Goal: Task Accomplishment & Management: Complete application form

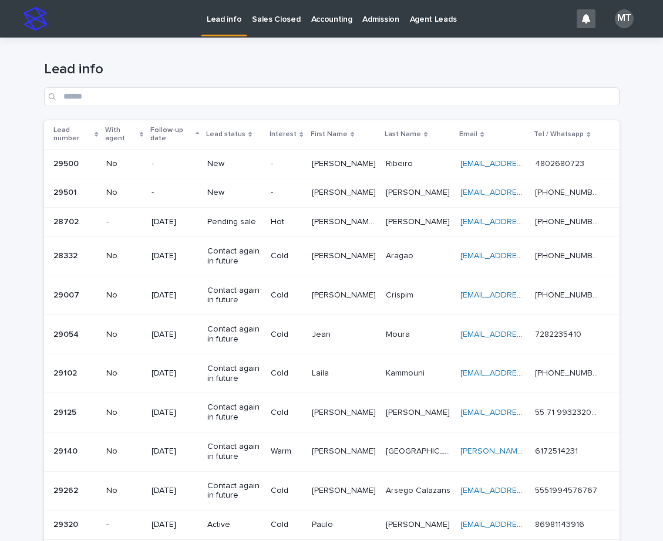
click at [302, 166] on p "-" at bounding box center [286, 164] width 31 height 10
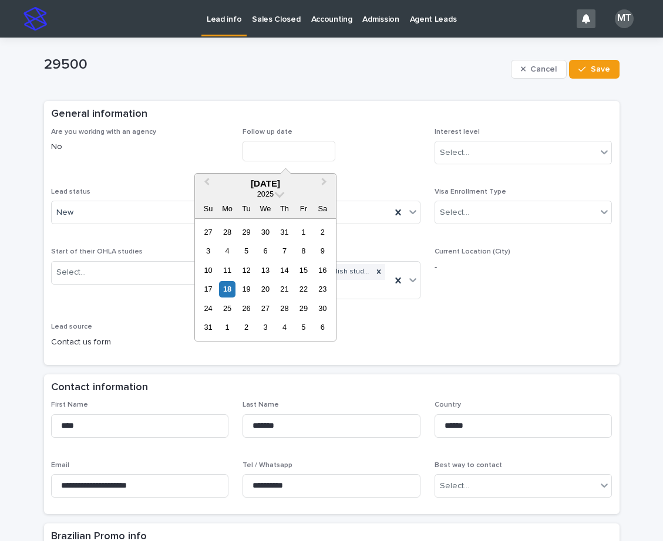
click at [278, 156] on input "text" at bounding box center [289, 151] width 93 height 21
drag, startPoint x: 231, startPoint y: 292, endPoint x: 240, endPoint y: 292, distance: 8.8
click at [240, 292] on div "17 18 19 20 21 22 23" at bounding box center [265, 289] width 133 height 19
drag, startPoint x: 227, startPoint y: 288, endPoint x: 312, endPoint y: 239, distance: 97.6
click at [227, 288] on div "18" at bounding box center [227, 289] width 16 height 16
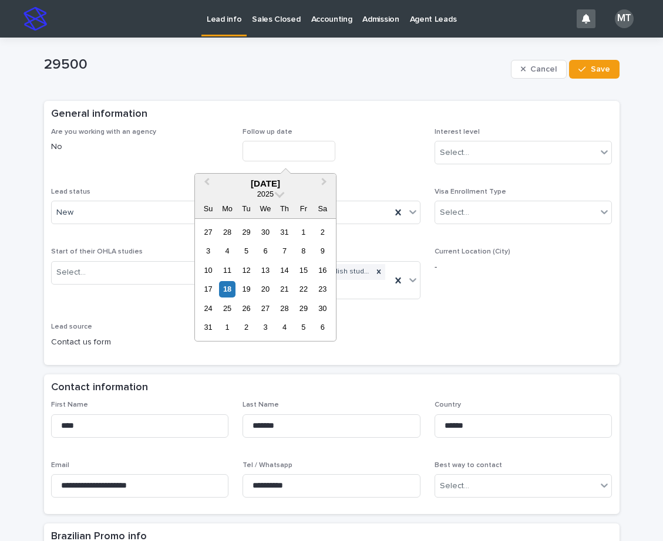
type input "**********"
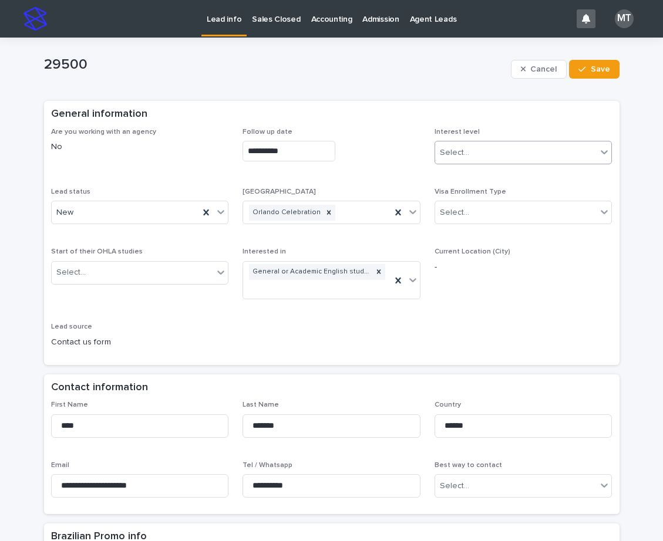
click at [470, 150] on input "text" at bounding box center [470, 153] width 1 height 10
click at [450, 217] on div "Cold" at bounding box center [518, 216] width 177 height 21
click at [154, 217] on div "New" at bounding box center [126, 212] width 148 height 19
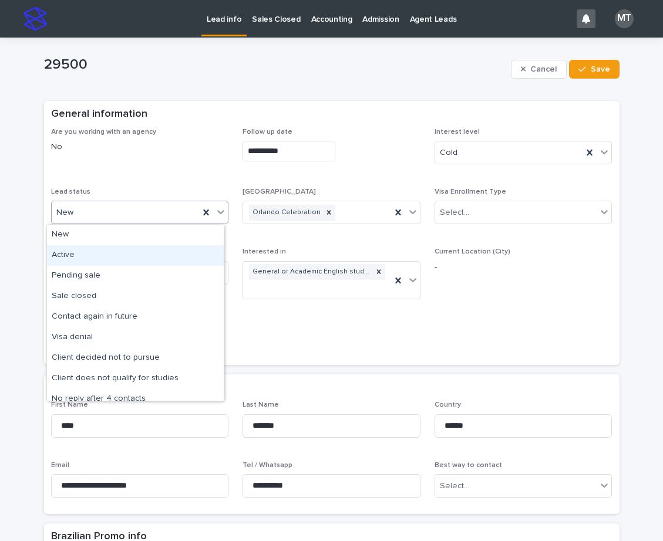
click at [79, 254] on div "Active" at bounding box center [135, 255] width 177 height 21
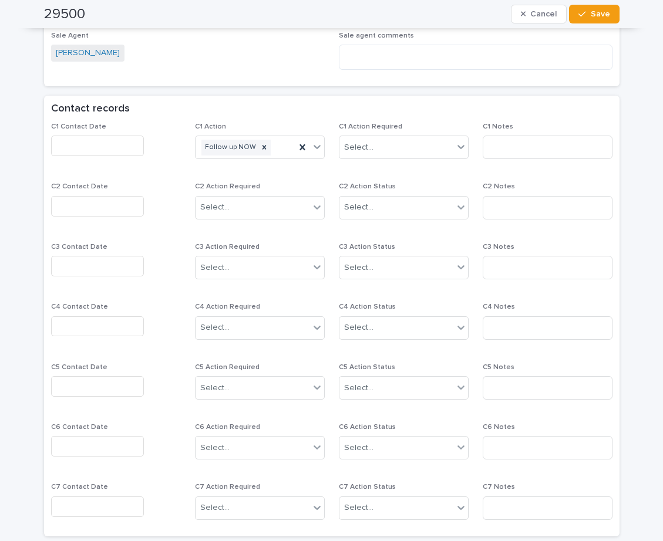
scroll to position [646, 0]
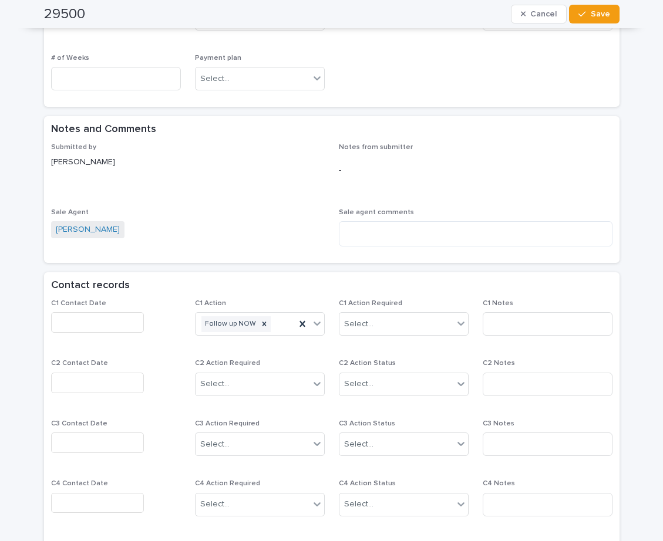
click at [84, 316] on input "text" at bounding box center [97, 322] width 93 height 21
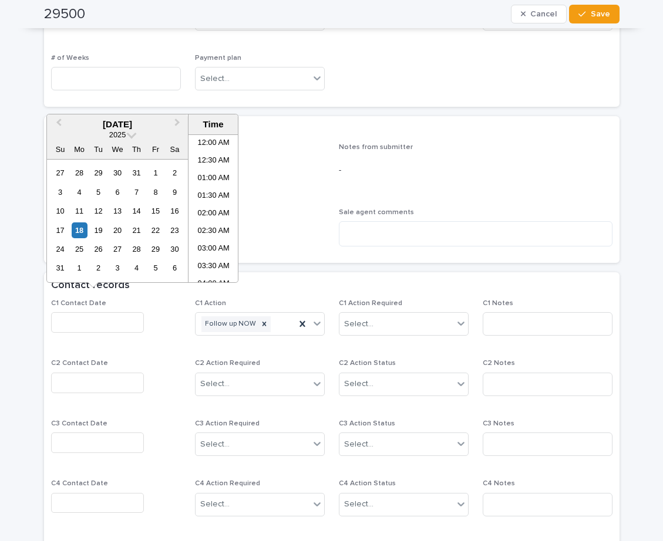
scroll to position [270, 0]
click at [221, 221] on li "10:00 AM" at bounding box center [214, 226] width 50 height 18
type input "**********"
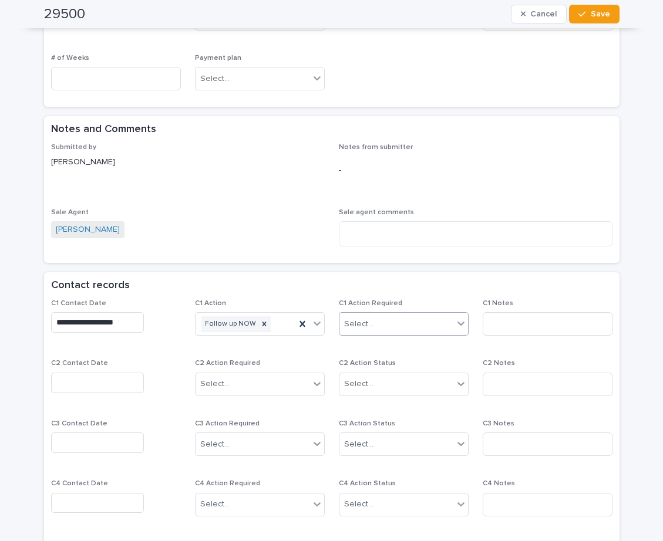
click at [355, 318] on div "Select..." at bounding box center [358, 324] width 29 height 12
click at [376, 350] on div "Completed" at bounding box center [399, 352] width 129 height 21
click at [516, 312] on input at bounding box center [548, 323] width 130 height 23
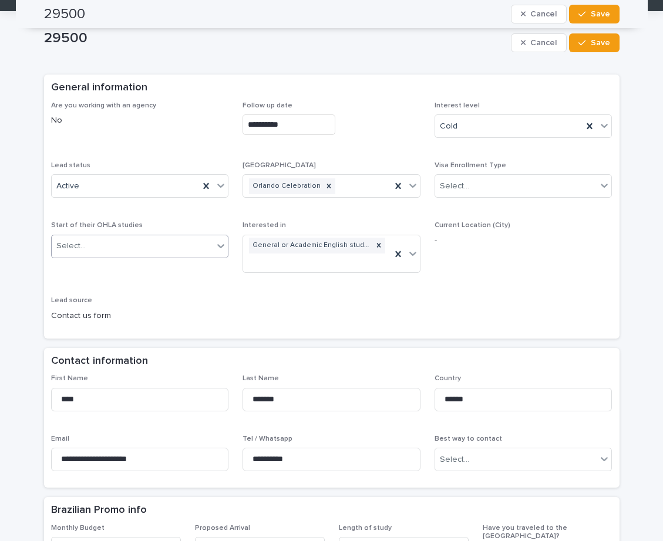
scroll to position [0, 0]
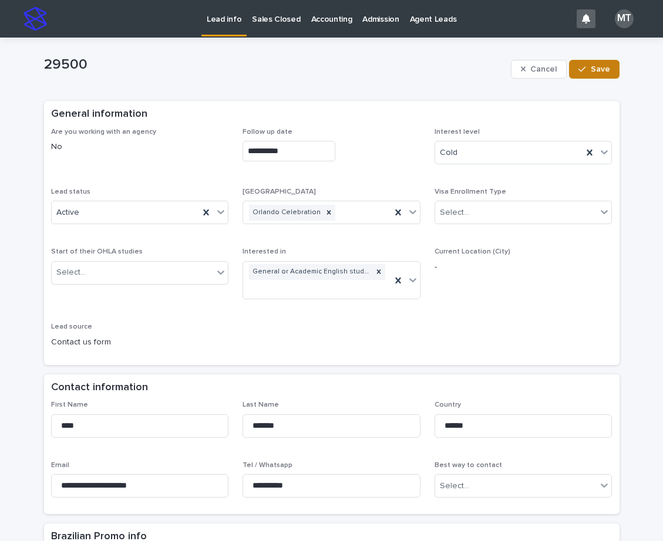
type input "*****"
click at [593, 70] on span "Save" at bounding box center [600, 69] width 19 height 8
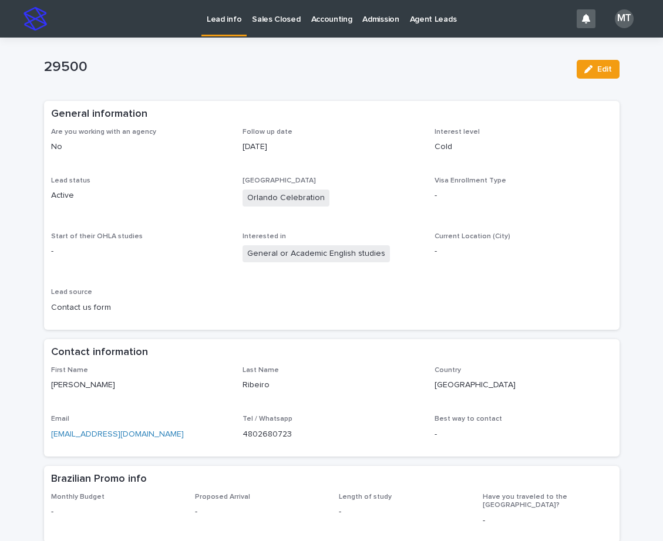
click at [228, 21] on p "Lead info" at bounding box center [224, 12] width 35 height 25
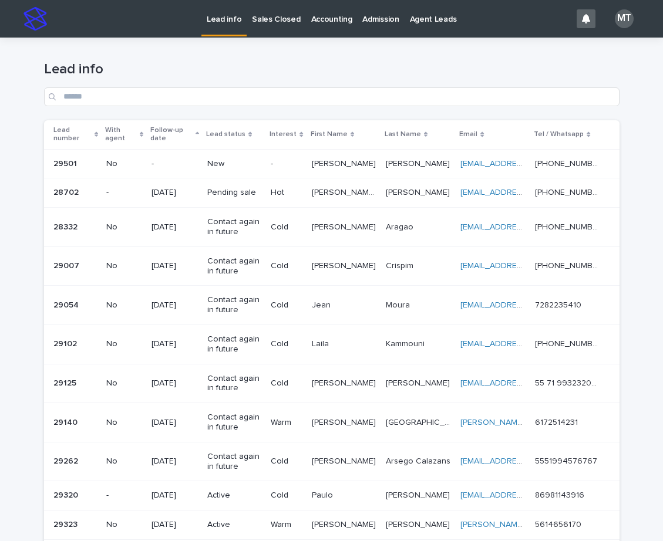
click at [294, 163] on p "-" at bounding box center [286, 164] width 31 height 10
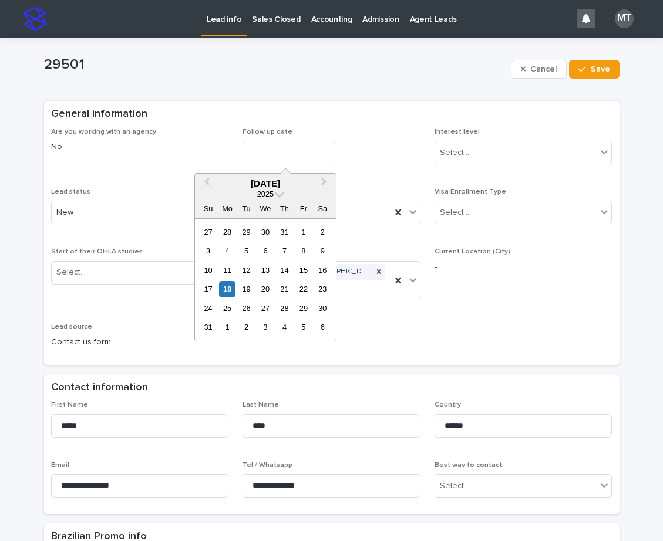
click at [294, 145] on input "text" at bounding box center [289, 151] width 93 height 21
click at [228, 292] on div "18" at bounding box center [227, 289] width 16 height 16
type input "**********"
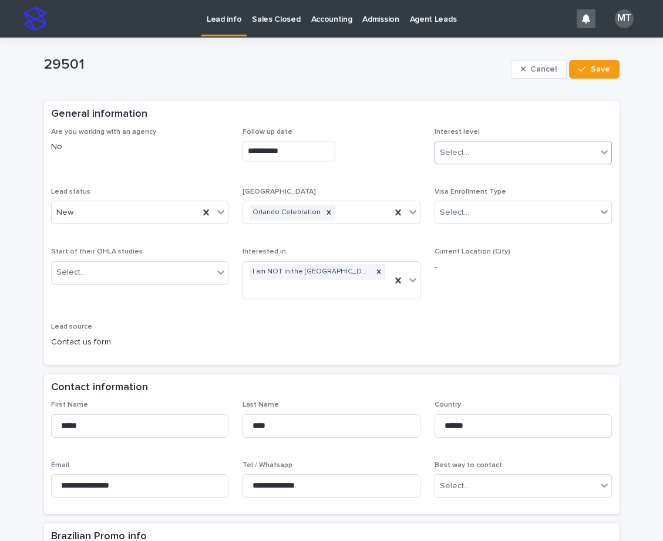
click at [495, 161] on div "Select..." at bounding box center [516, 152] width 162 height 19
click at [457, 221] on div "Cold" at bounding box center [518, 216] width 177 height 21
click at [173, 208] on div "New" at bounding box center [126, 212] width 148 height 19
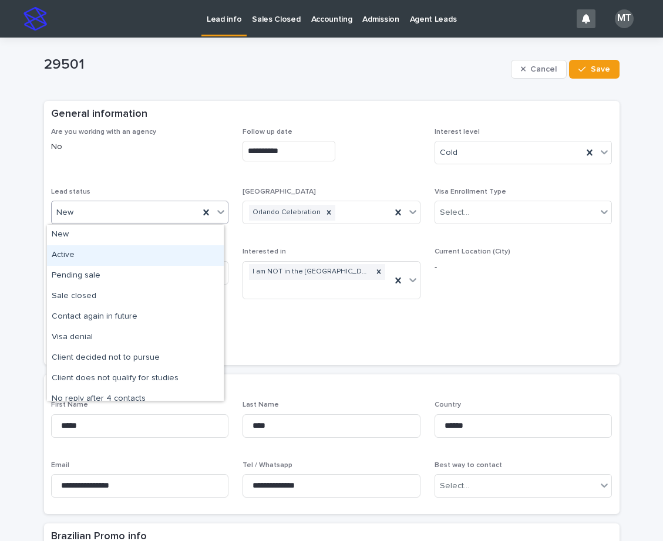
click at [108, 254] on div "Active" at bounding box center [135, 255] width 177 height 21
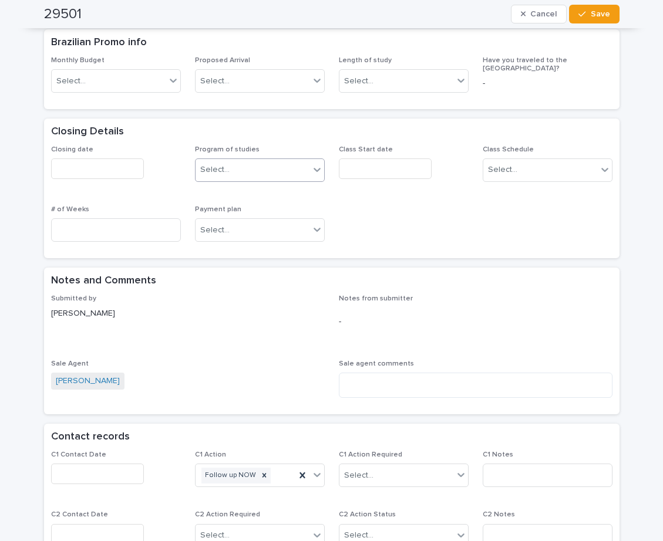
scroll to position [646, 0]
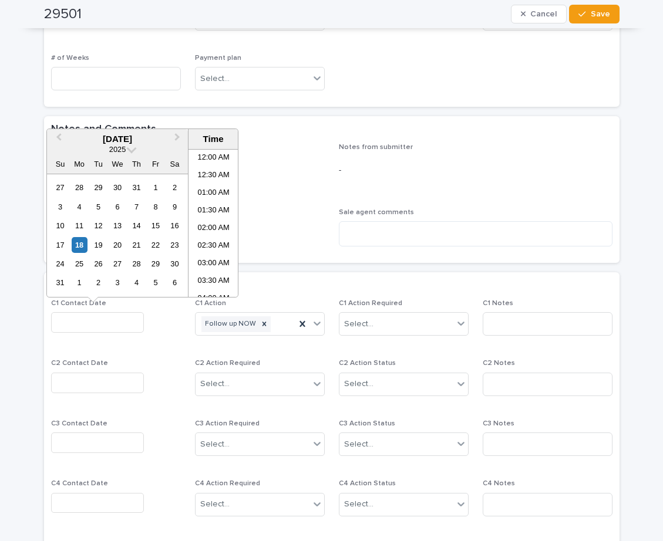
click at [116, 314] on input "text" at bounding box center [97, 322] width 93 height 21
click at [211, 235] on li "10:00 AM" at bounding box center [214, 241] width 50 height 18
type input "**********"
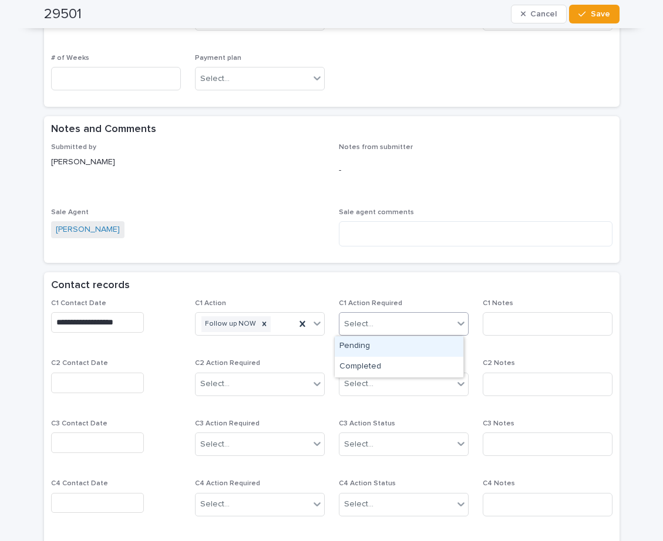
click at [365, 331] on div "Select..." at bounding box center [396, 324] width 114 height 19
click at [368, 362] on div "Completed" at bounding box center [399, 367] width 129 height 21
click at [495, 310] on div "C1 Notes" at bounding box center [548, 323] width 130 height 46
click at [496, 321] on input at bounding box center [548, 323] width 130 height 23
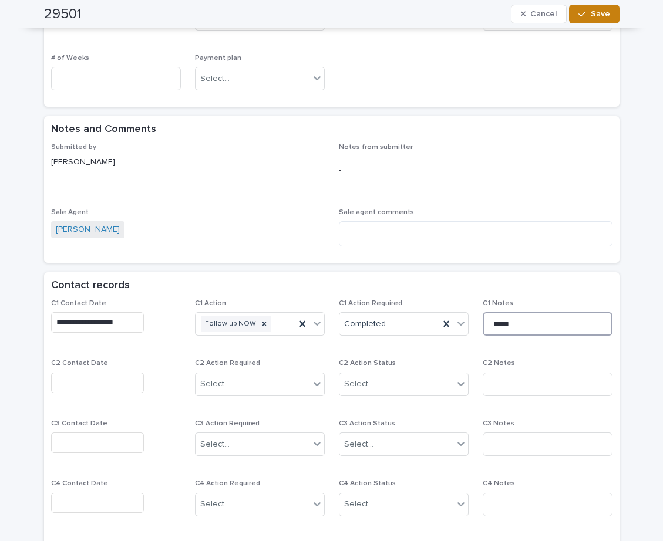
type input "*****"
click at [593, 7] on button "Save" at bounding box center [594, 14] width 50 height 19
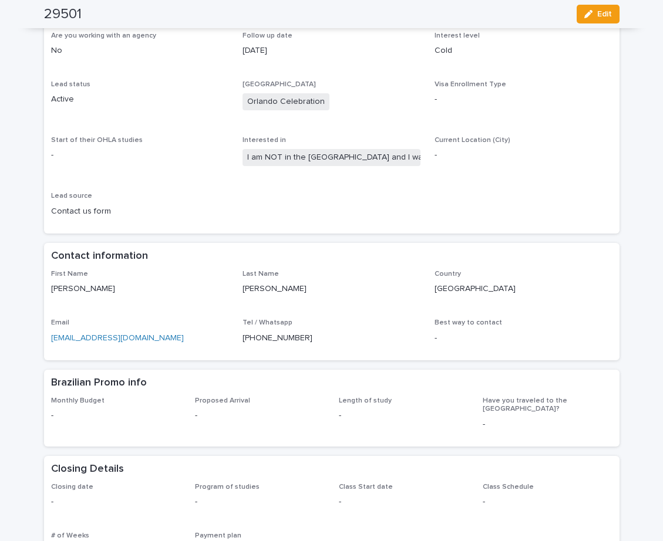
scroll to position [0, 0]
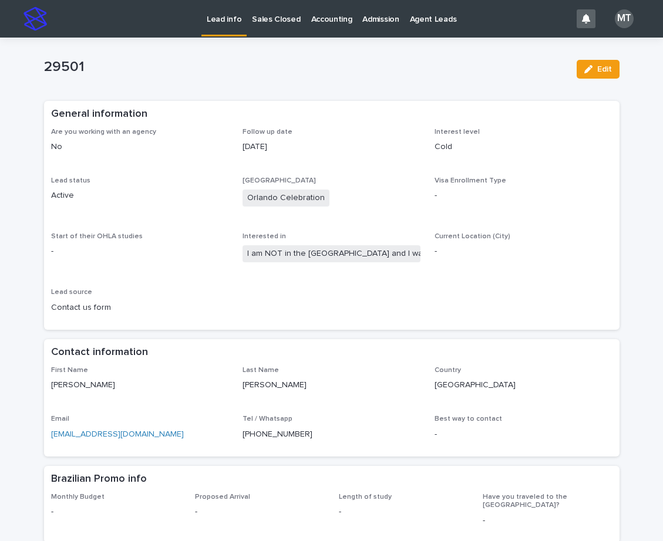
click at [210, 21] on p "Lead info" at bounding box center [224, 12] width 35 height 25
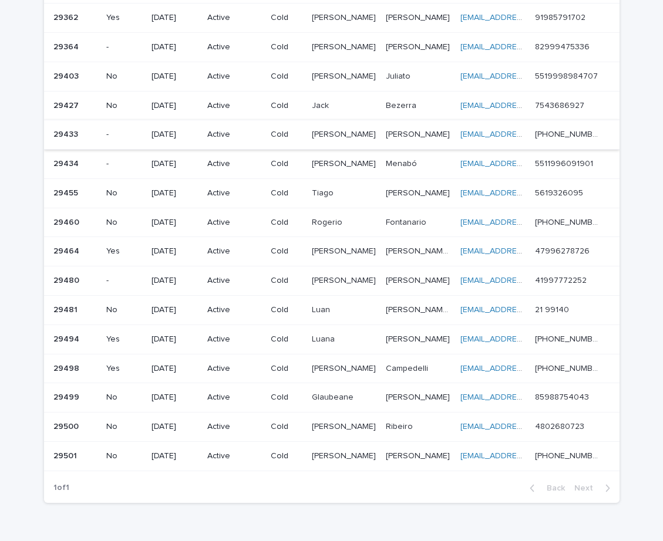
scroll to position [678, 0]
